Goal: Check status: Check status

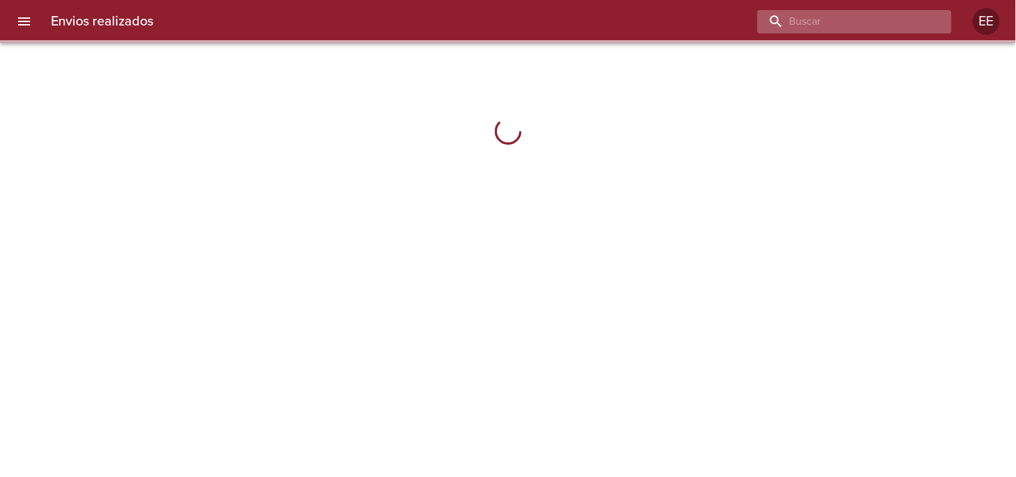
click at [862, 23] on input "buscar" at bounding box center [844, 21] width 172 height 23
paste input "[PERSON_NAME]"
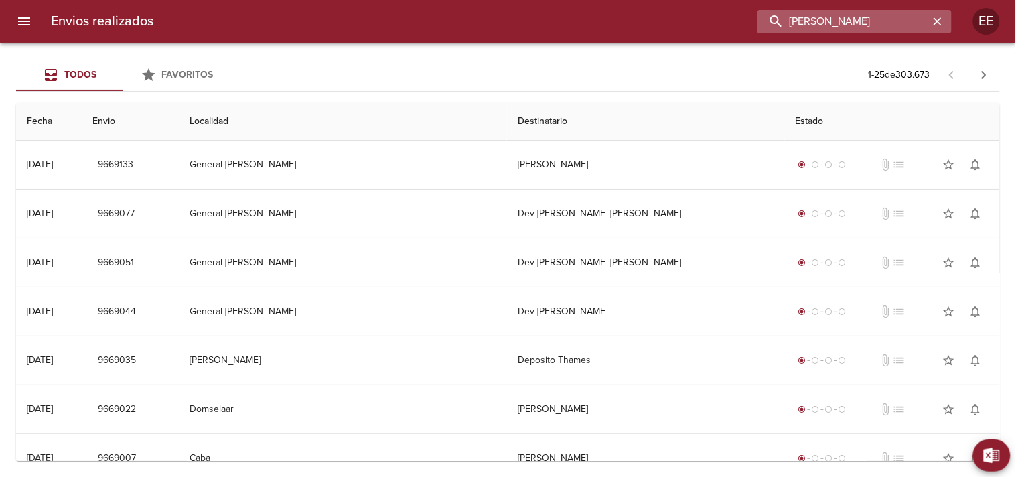
type input "[PERSON_NAME]"
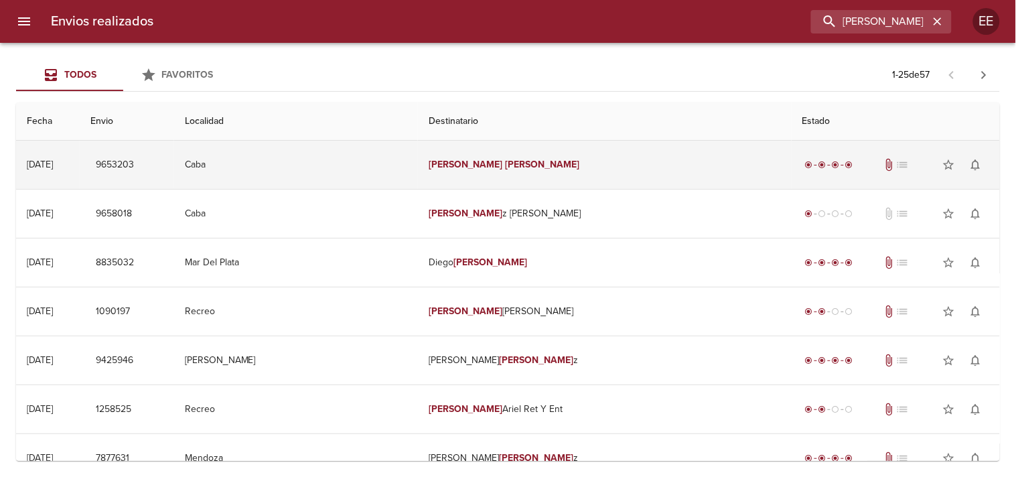
click at [531, 169] on em "[PERSON_NAME]" at bounding box center [543, 164] width 74 height 11
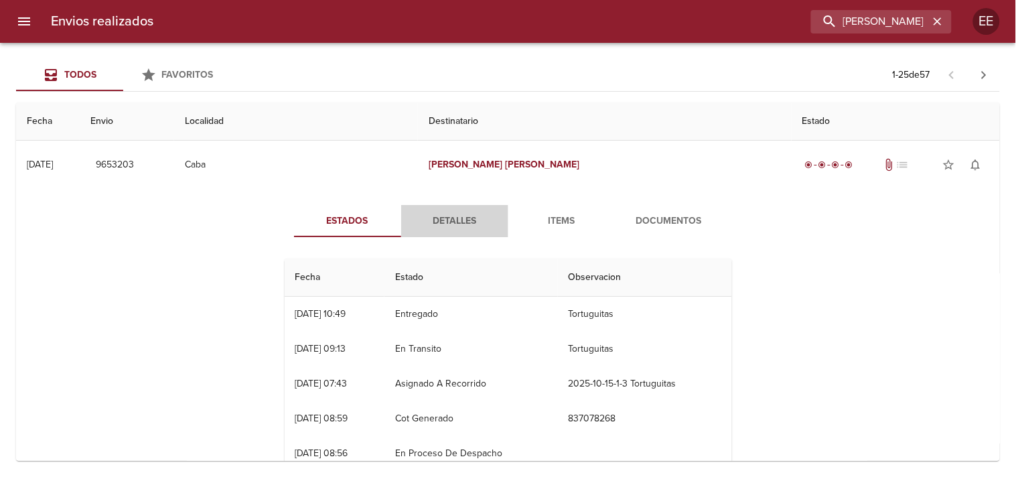
click at [446, 218] on span "Detalles" at bounding box center [454, 221] width 91 height 17
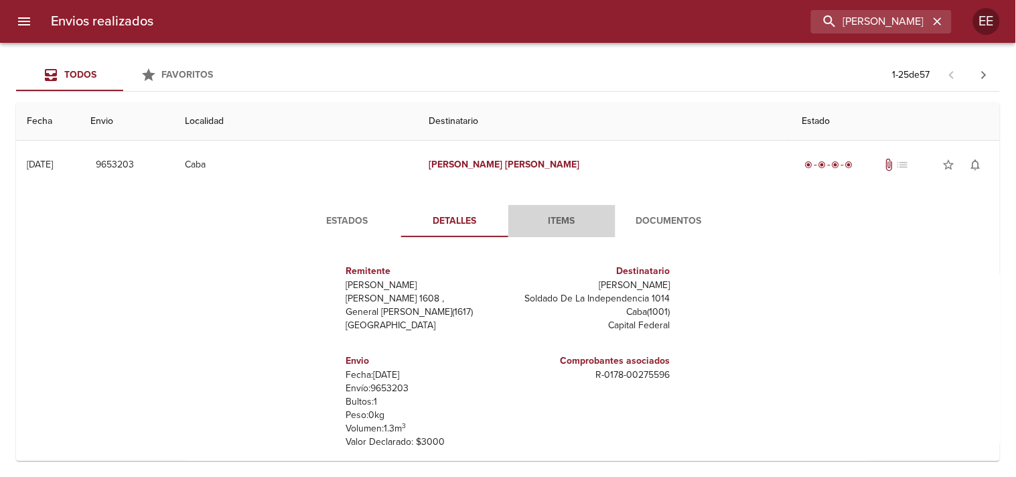
click at [536, 226] on span "Items" at bounding box center [562, 221] width 91 height 17
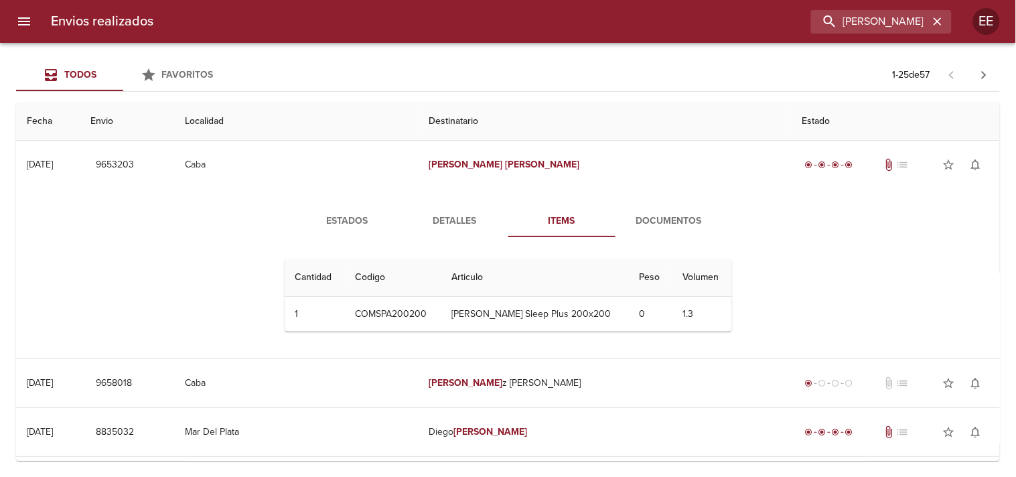
click at [639, 223] on span "Documentos" at bounding box center [669, 221] width 91 height 17
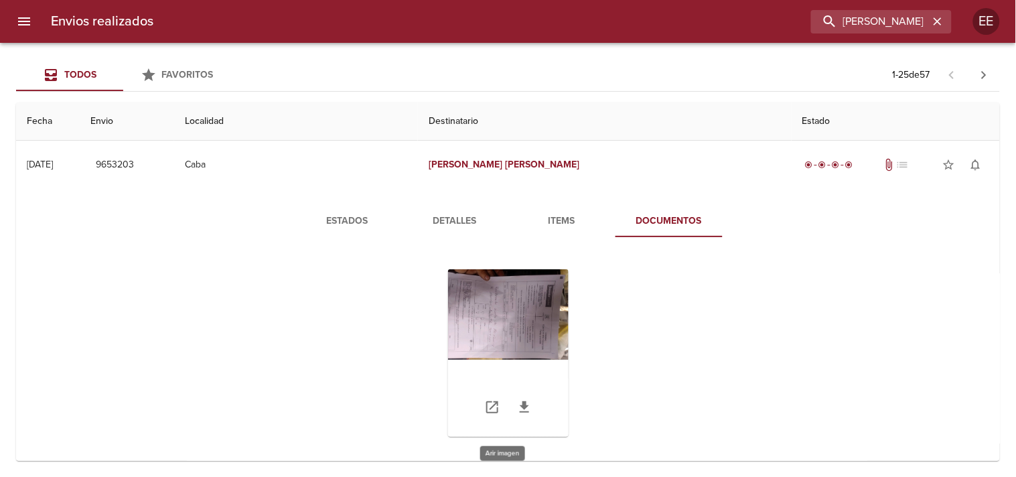
click at [499, 318] on div "Tabla de envíos del cliente" at bounding box center [508, 352] width 121 height 167
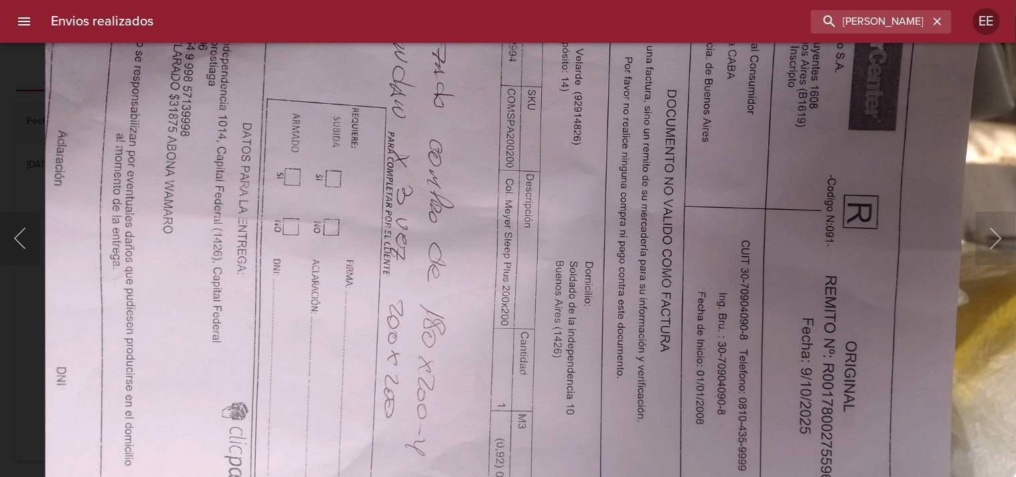
click at [536, 190] on img "Lightbox" at bounding box center [541, 192] width 993 height 745
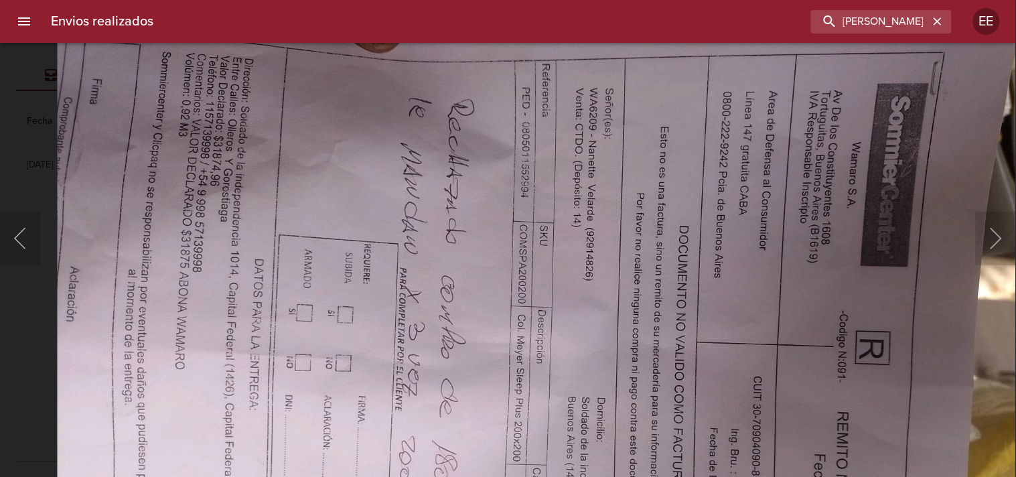
click at [526, 318] on img "Lightbox" at bounding box center [553, 328] width 993 height 745
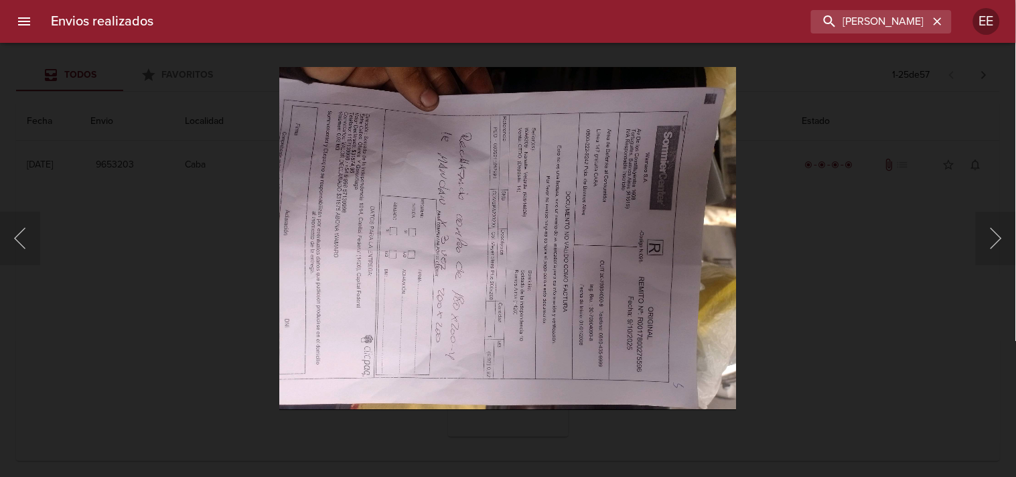
click at [791, 222] on div "Lightbox" at bounding box center [508, 238] width 1016 height 477
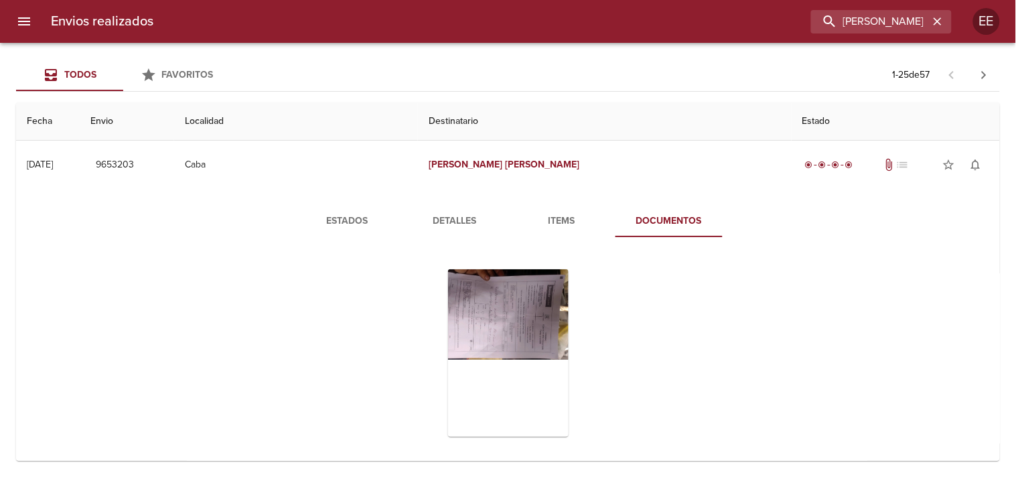
click at [359, 218] on span "Estados" at bounding box center [347, 221] width 91 height 17
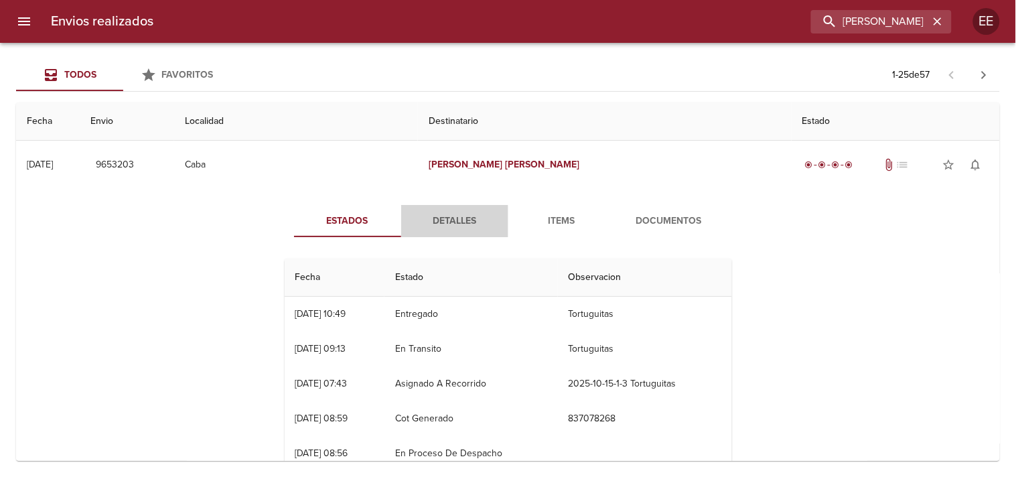
click at [450, 222] on span "Detalles" at bounding box center [454, 221] width 91 height 17
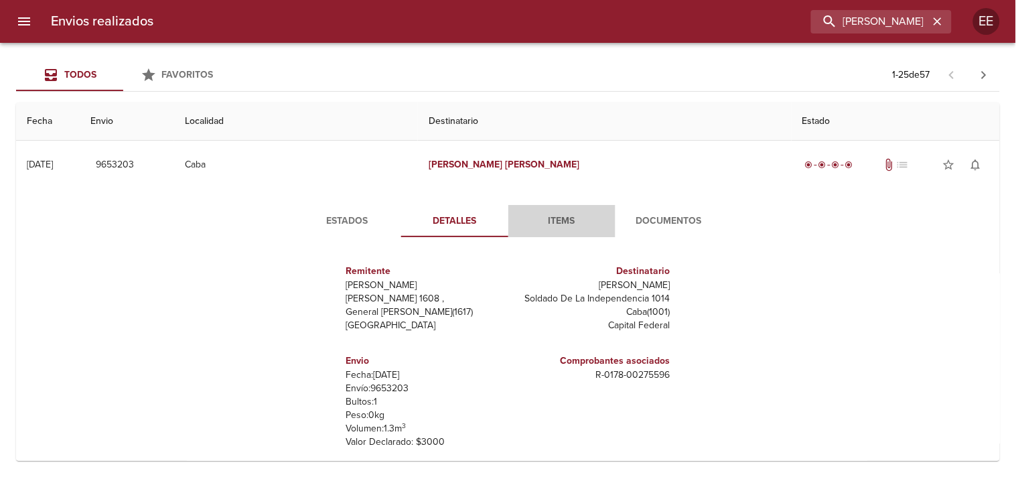
click at [556, 224] on span "Items" at bounding box center [562, 221] width 91 height 17
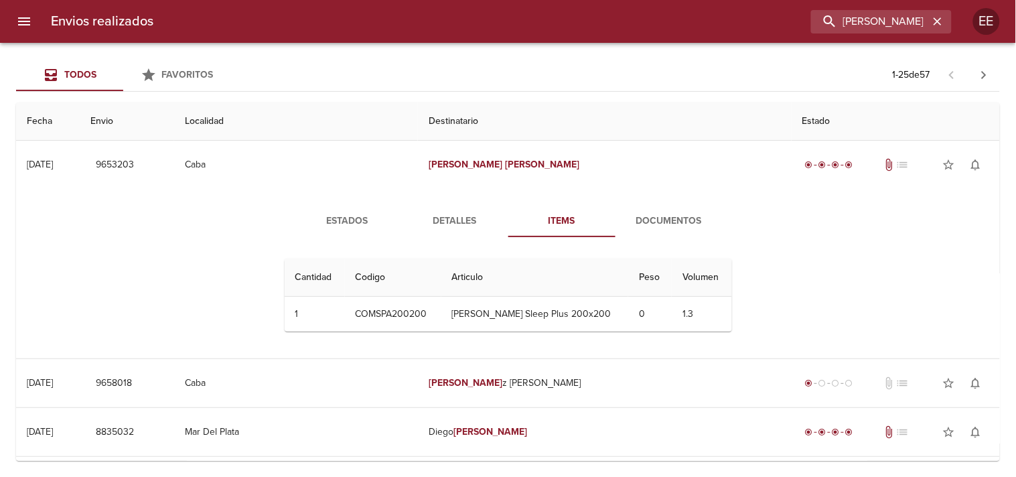
click at [642, 221] on span "Documentos" at bounding box center [669, 221] width 91 height 17
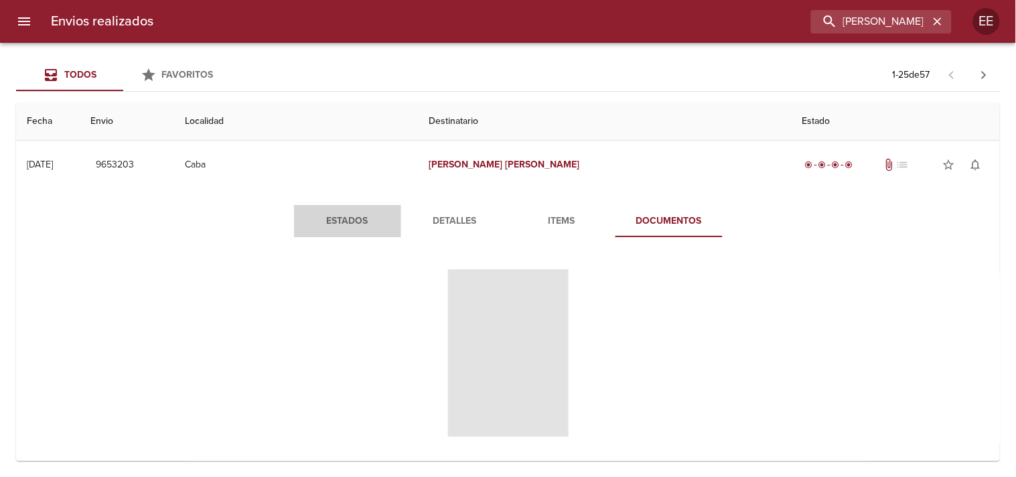
click at [344, 222] on span "Estados" at bounding box center [347, 221] width 91 height 17
